Goal: Communication & Community: Participate in discussion

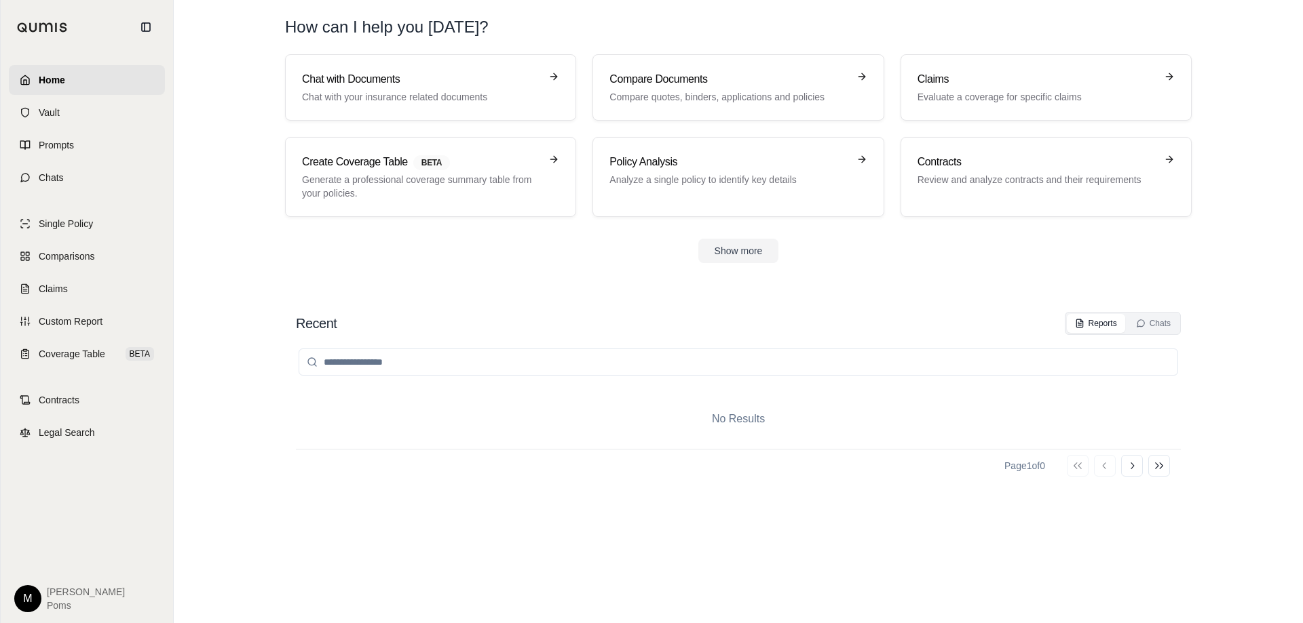
click at [390, 379] on div at bounding box center [738, 362] width 885 height 54
click at [395, 367] on input "search" at bounding box center [737, 362] width 879 height 27
type input "**********"
click at [58, 199] on div "Home Vault Prompts Chats Single Policy Comparisons Claims Custom Report Coverag…" at bounding box center [87, 338] width 172 height 569
click at [54, 188] on link "Chats" at bounding box center [87, 178] width 156 height 30
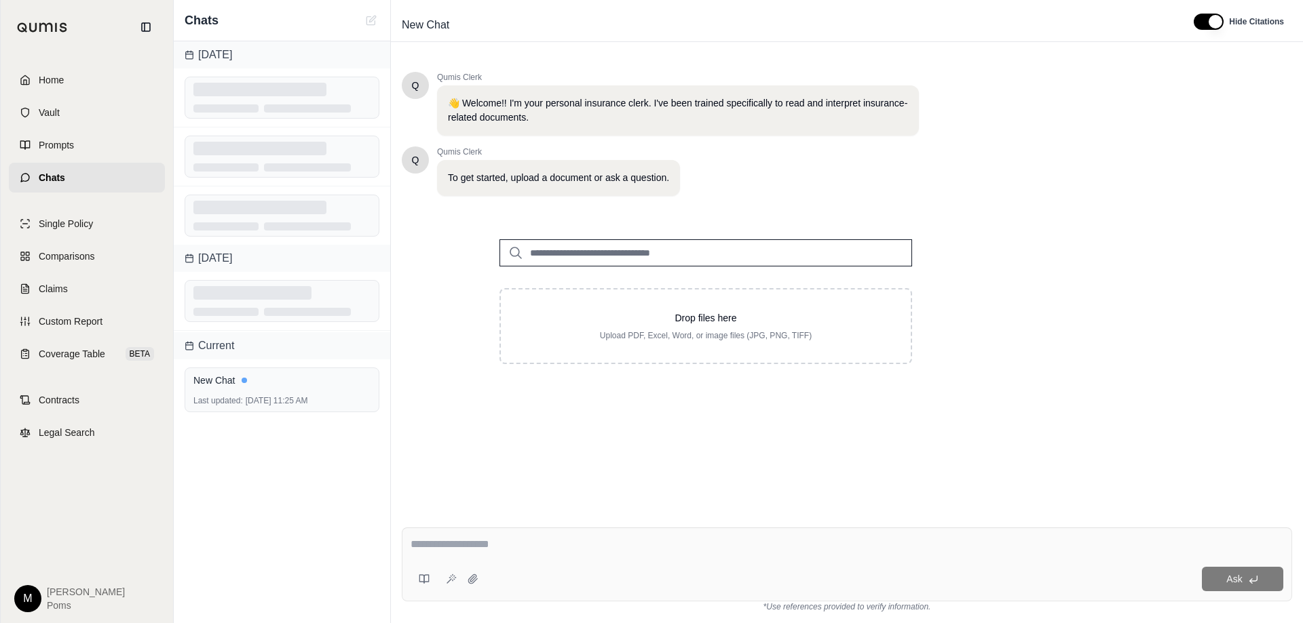
click at [512, 547] on textarea at bounding box center [846, 545] width 872 height 16
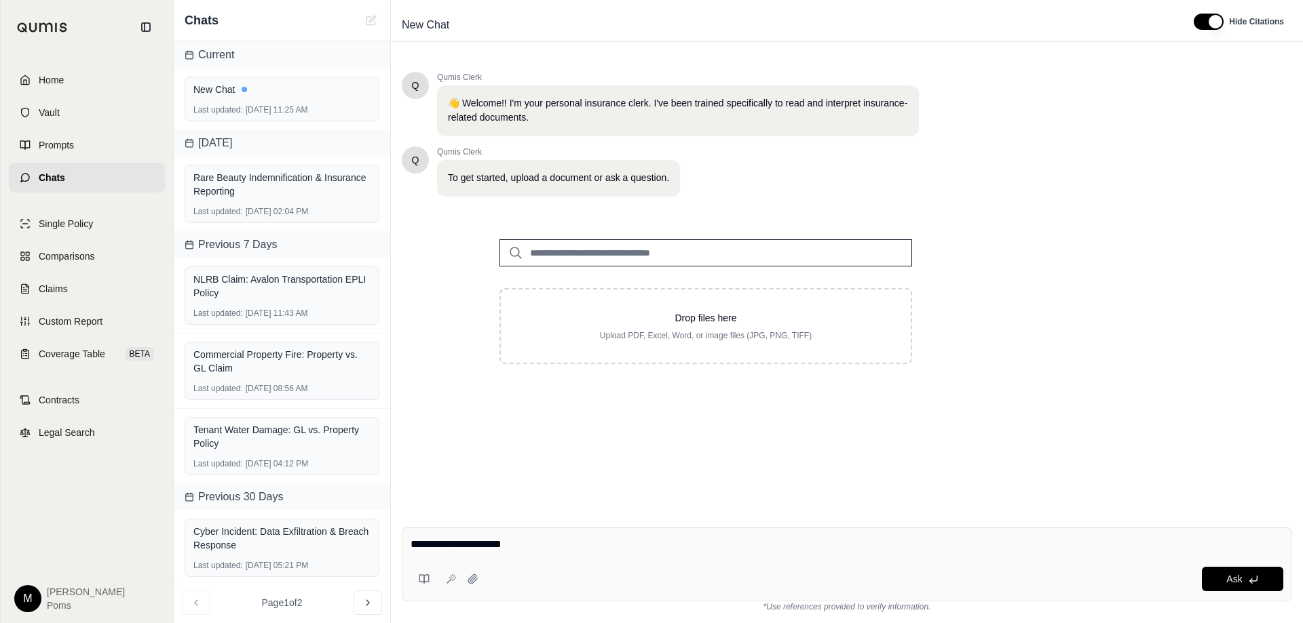
type textarea "**********"
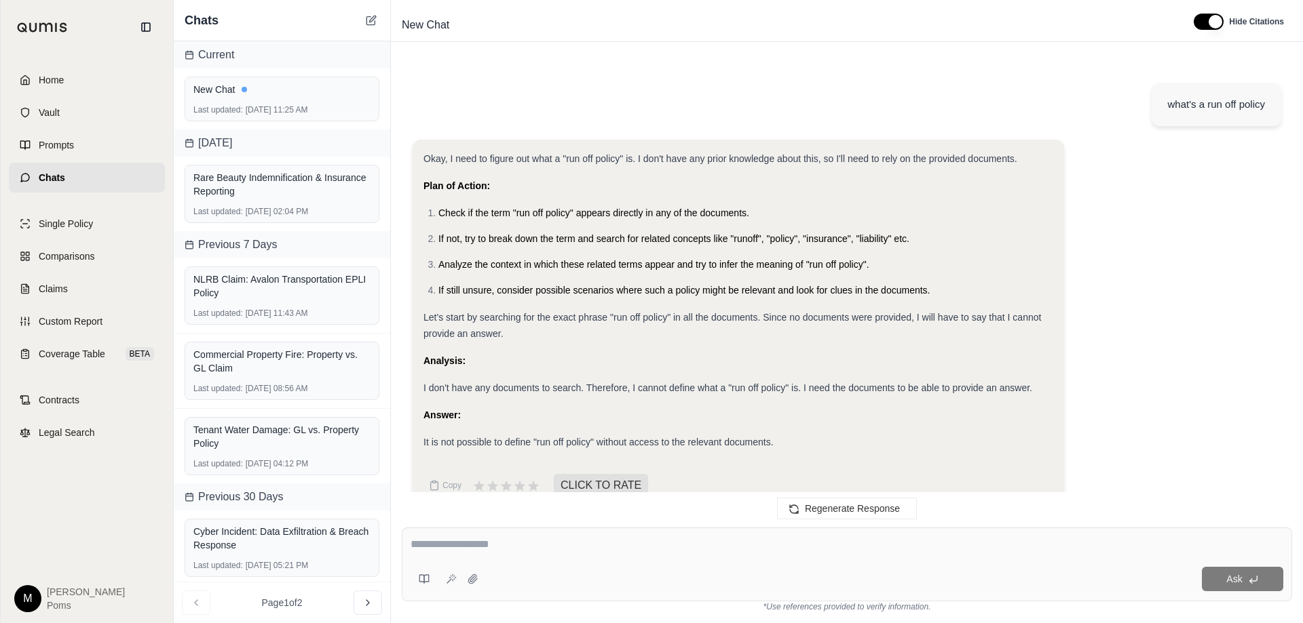
scroll to position [26, 0]
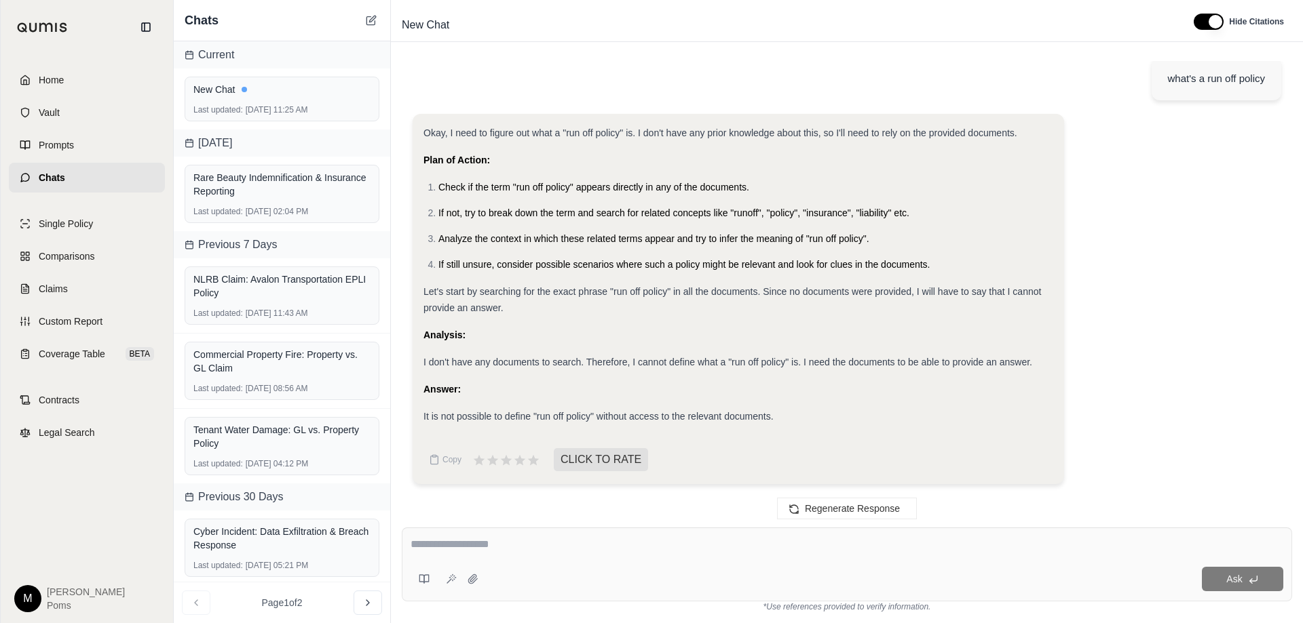
click at [523, 543] on textarea at bounding box center [846, 545] width 872 height 16
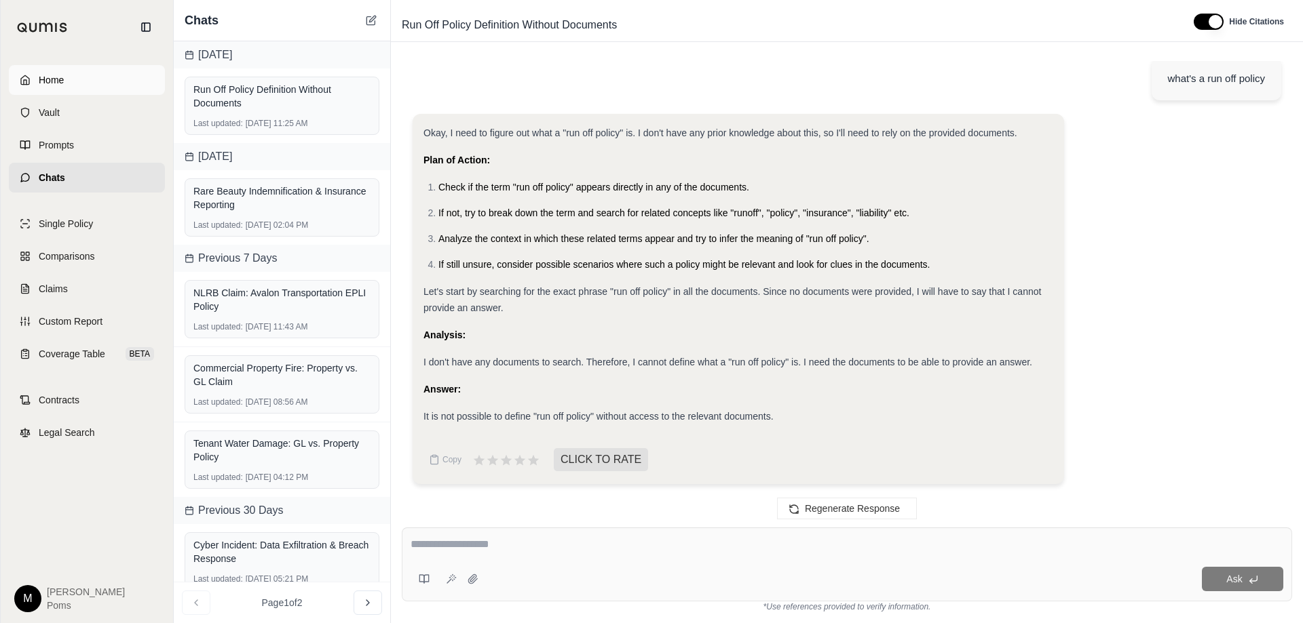
click at [90, 74] on link "Home" at bounding box center [87, 80] width 156 height 30
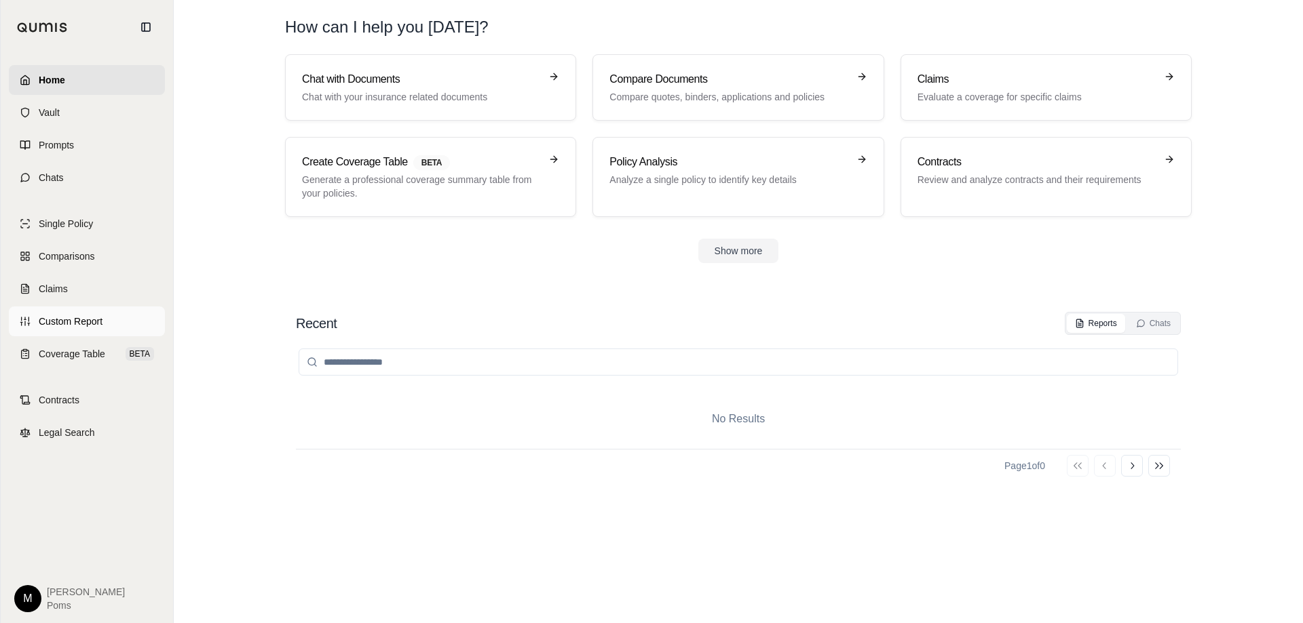
click at [82, 328] on link "Custom Report" at bounding box center [87, 322] width 156 height 30
